Goal: Information Seeking & Learning: Learn about a topic

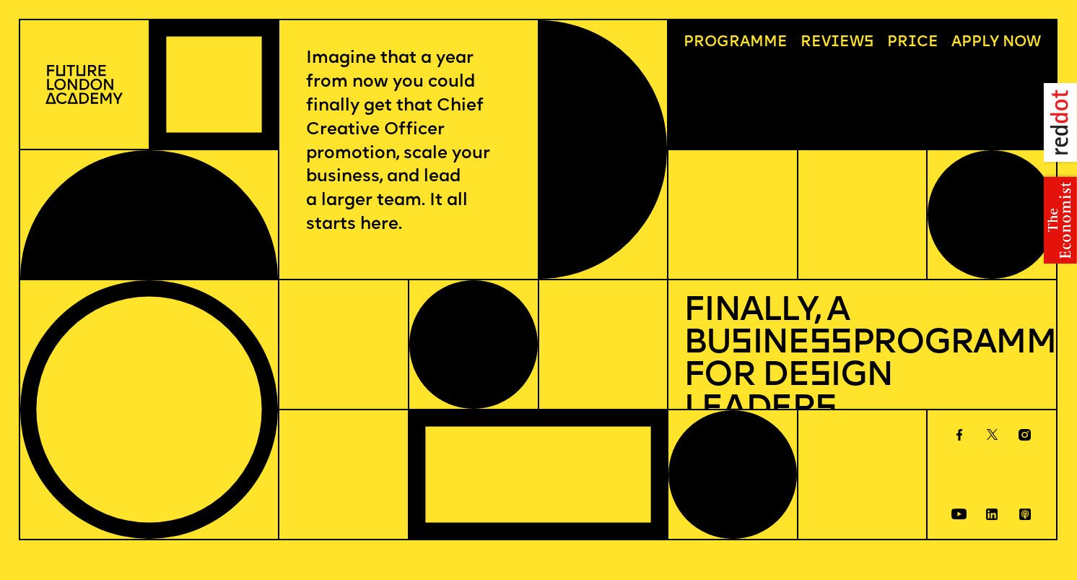
click at [91, 87] on img at bounding box center [83, 84] width 77 height 39
click at [729, 39] on link "Progr a mme" at bounding box center [736, 42] width 119 height 30
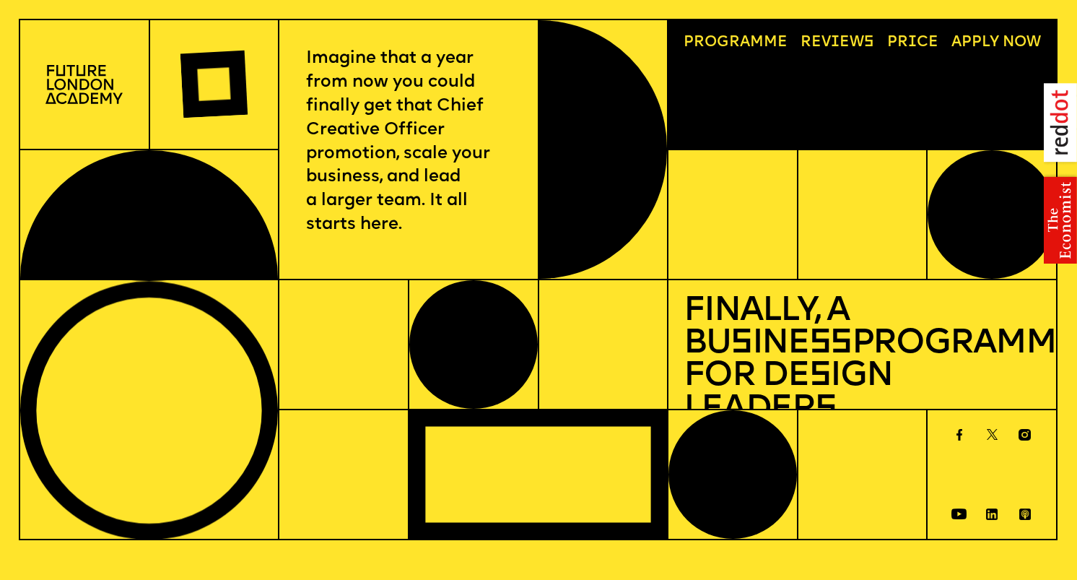
click at [911, 39] on link "Price" at bounding box center [913, 42] width 66 height 30
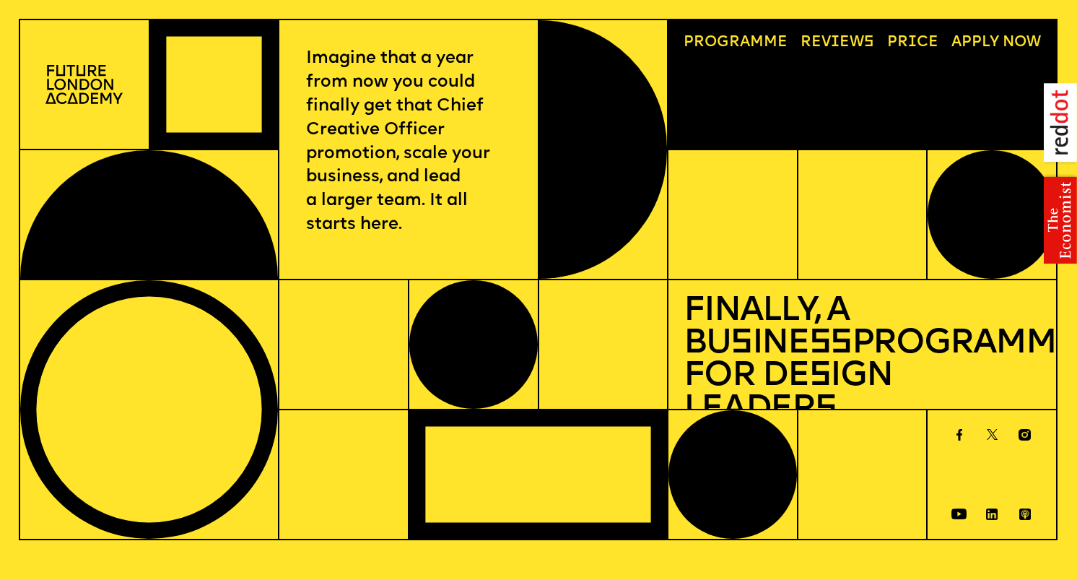
click at [88, 86] on img at bounding box center [83, 84] width 77 height 39
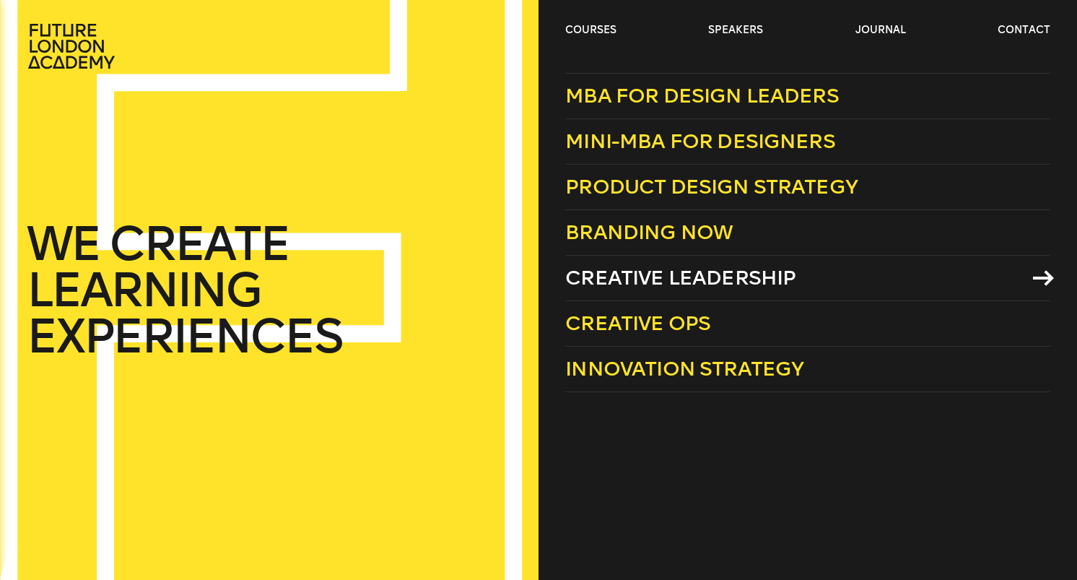
click at [631, 277] on span "Creative Leadership" at bounding box center [680, 278] width 230 height 24
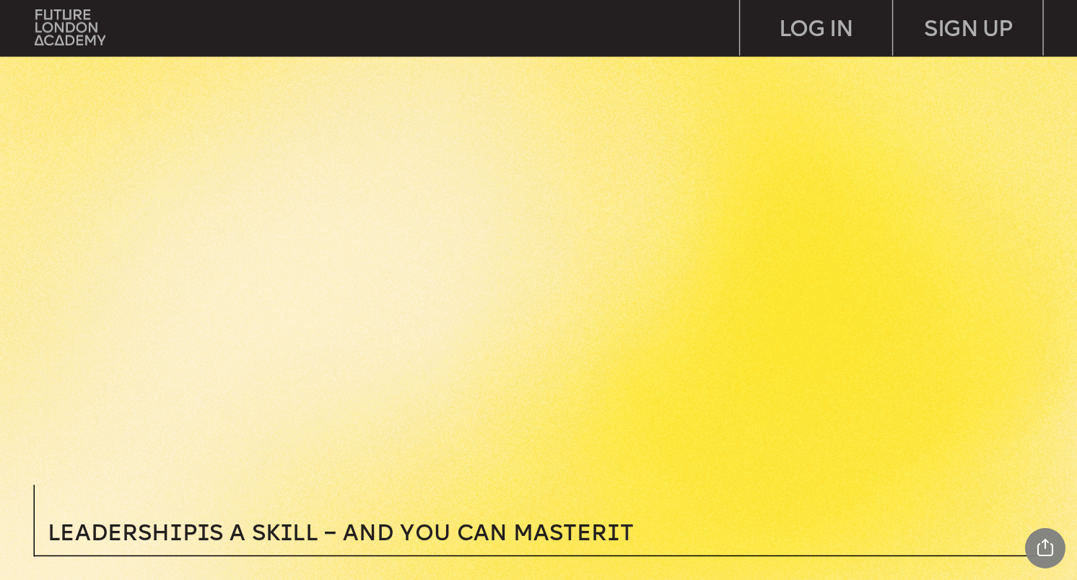
click at [488, 273] on img at bounding box center [557, 290] width 1041 height 399
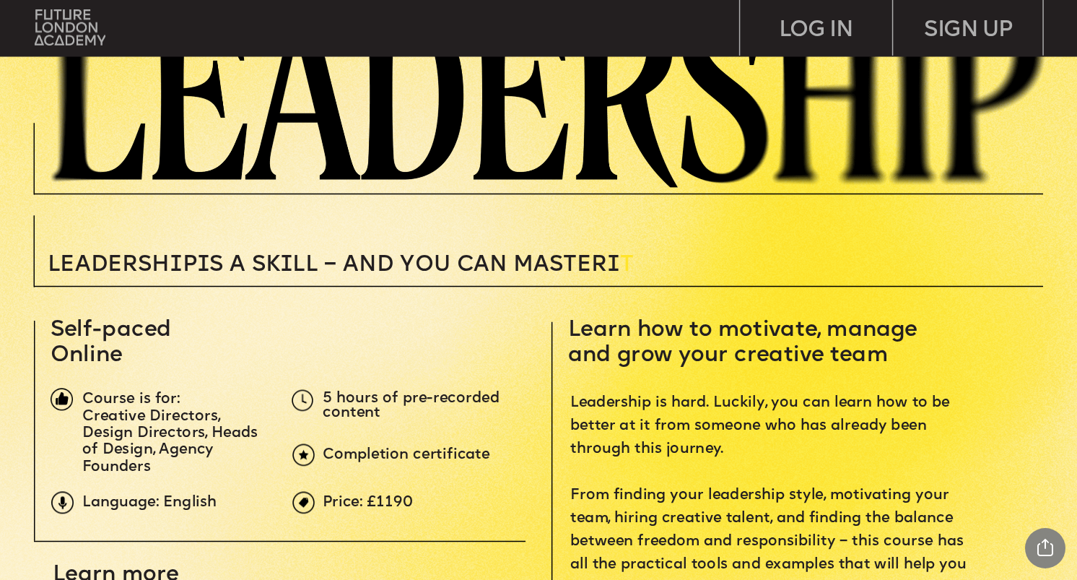
scroll to position [256, 0]
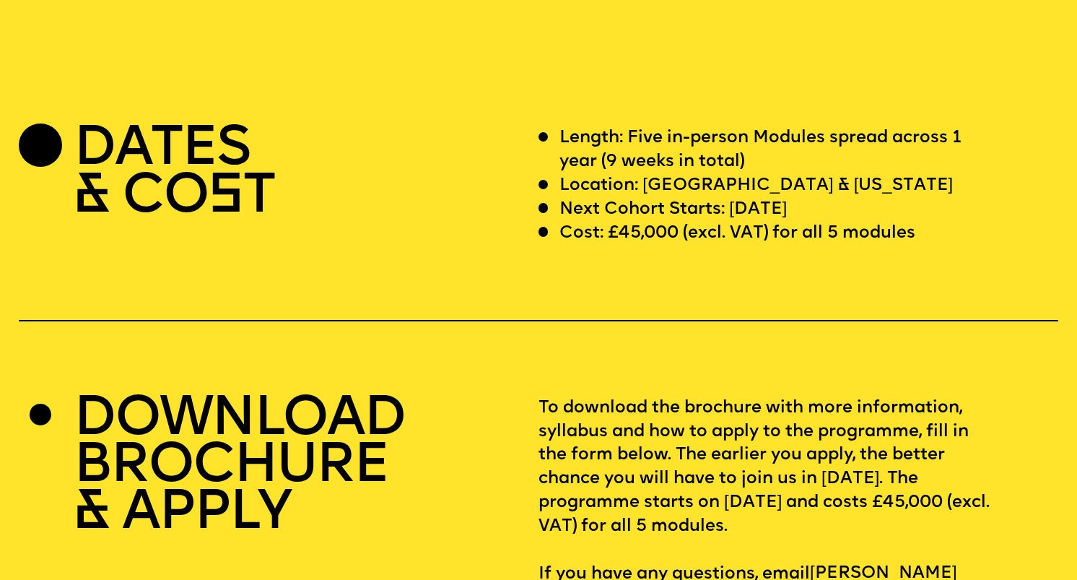
scroll to position [4422, 0]
